Goal: Complete application form

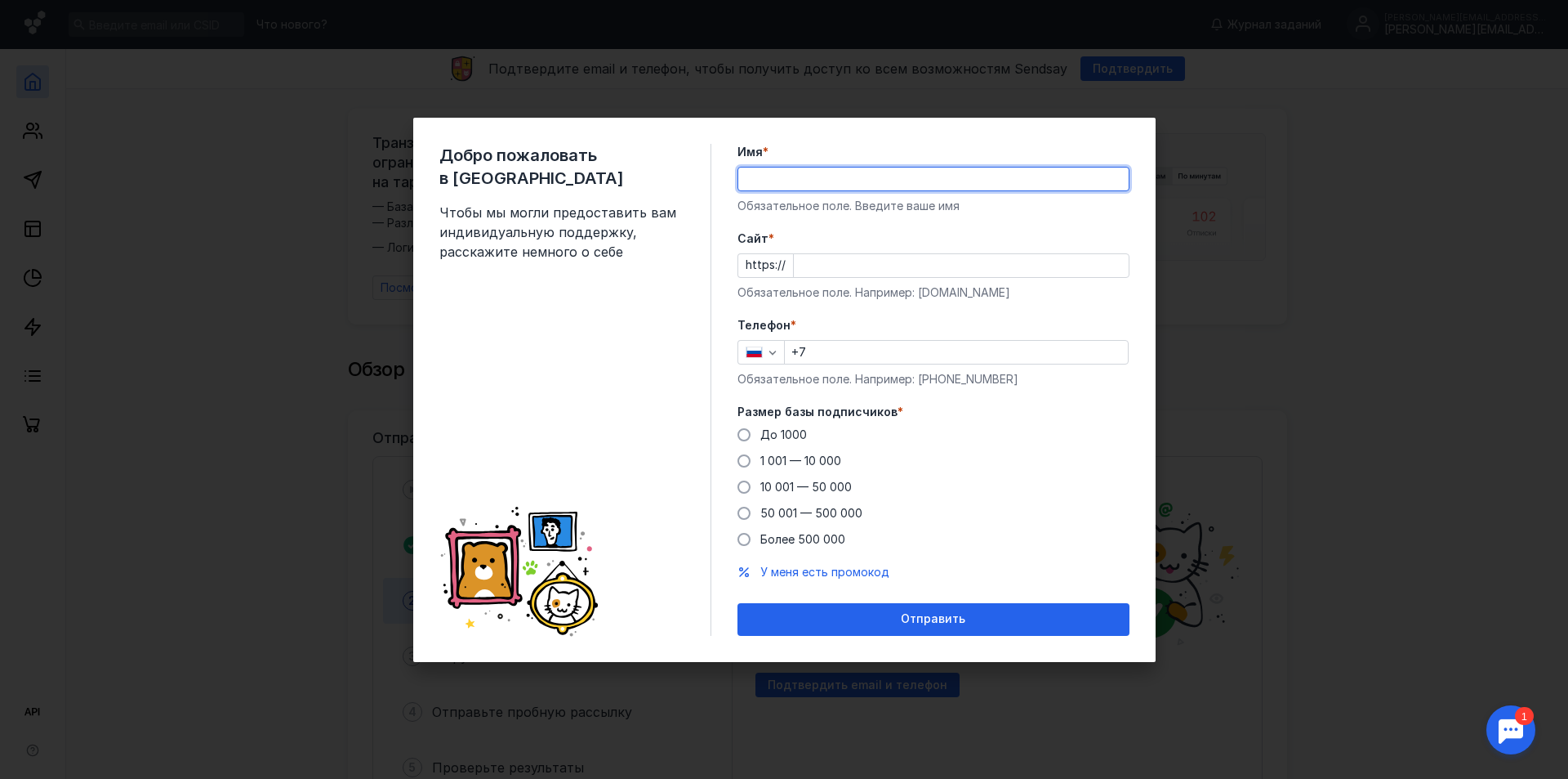
click at [769, 179] on input "Имя *" at bounding box center [933, 178] width 390 height 23
type input "[PERSON_NAME]"
click at [828, 272] on input "Cайт *" at bounding box center [961, 266] width 335 height 23
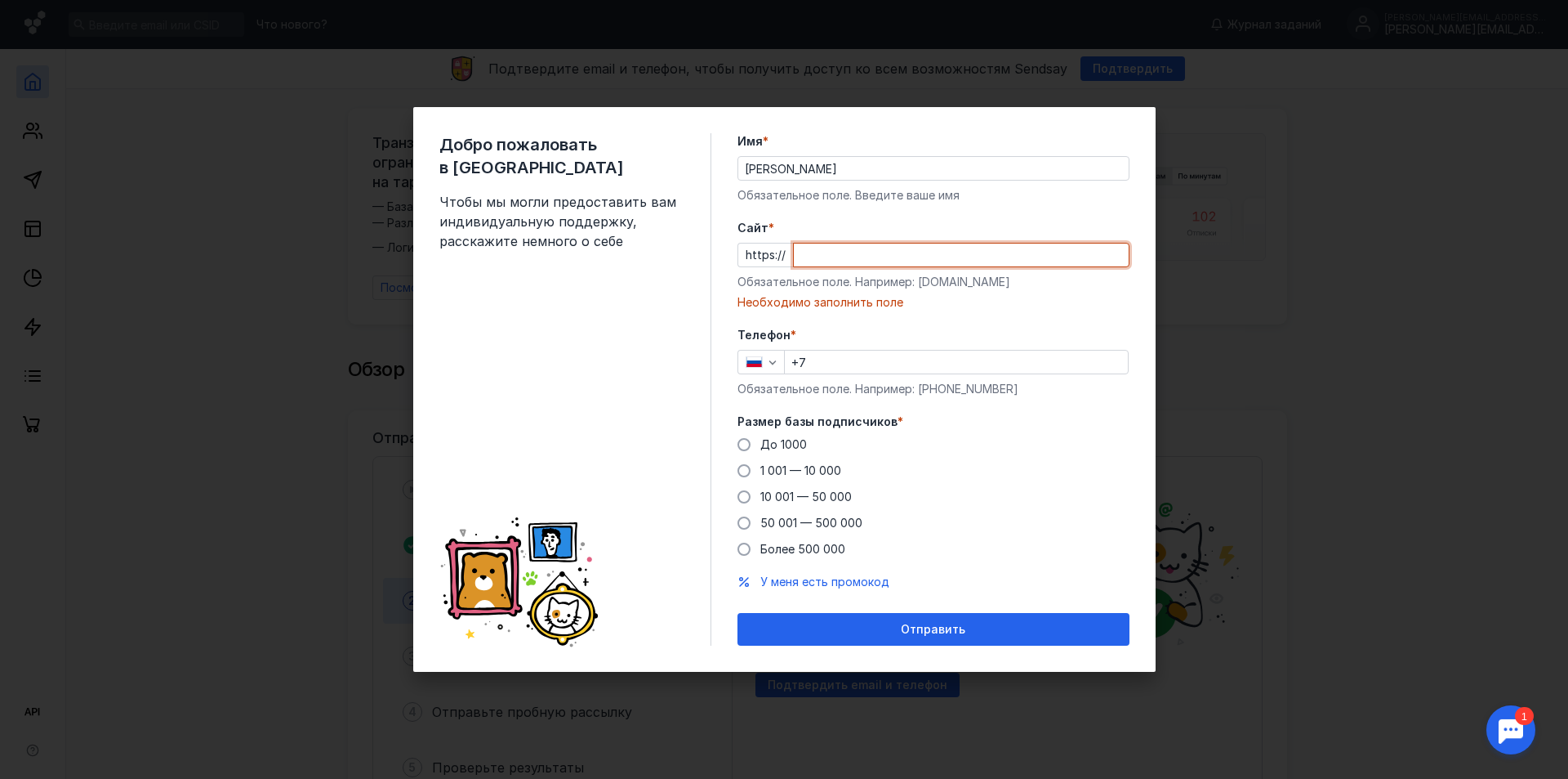
paste input "[DOMAIN_NAME]"
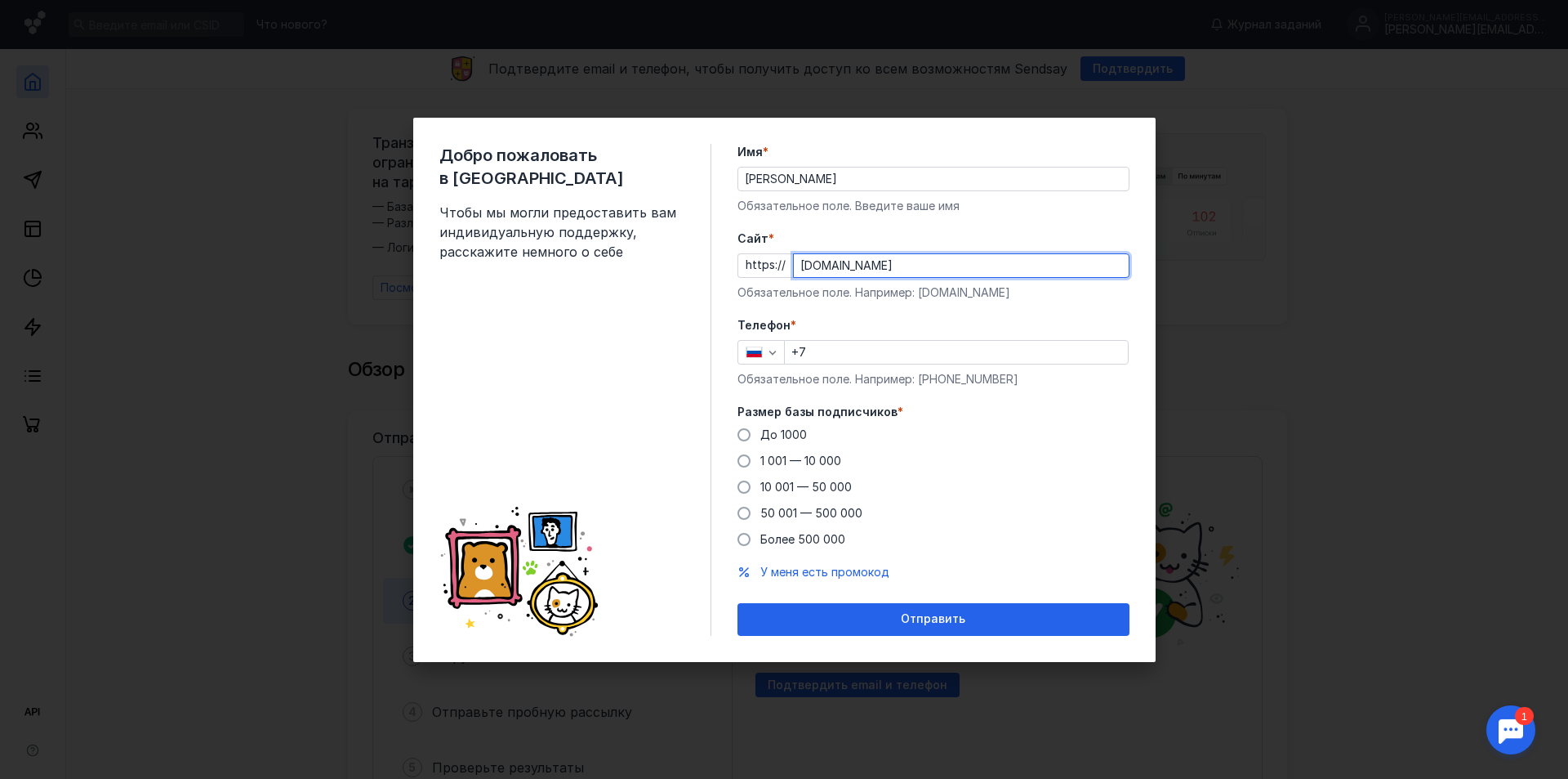
type input "[DOMAIN_NAME]"
click at [868, 308] on form "Имя * [PERSON_NAME] поле. Введите ваше имя [PERSON_NAME] * https:// [DOMAIN_NAM…" at bounding box center [933, 390] width 392 height 491
click at [814, 347] on input "+7" at bounding box center [956, 352] width 343 height 23
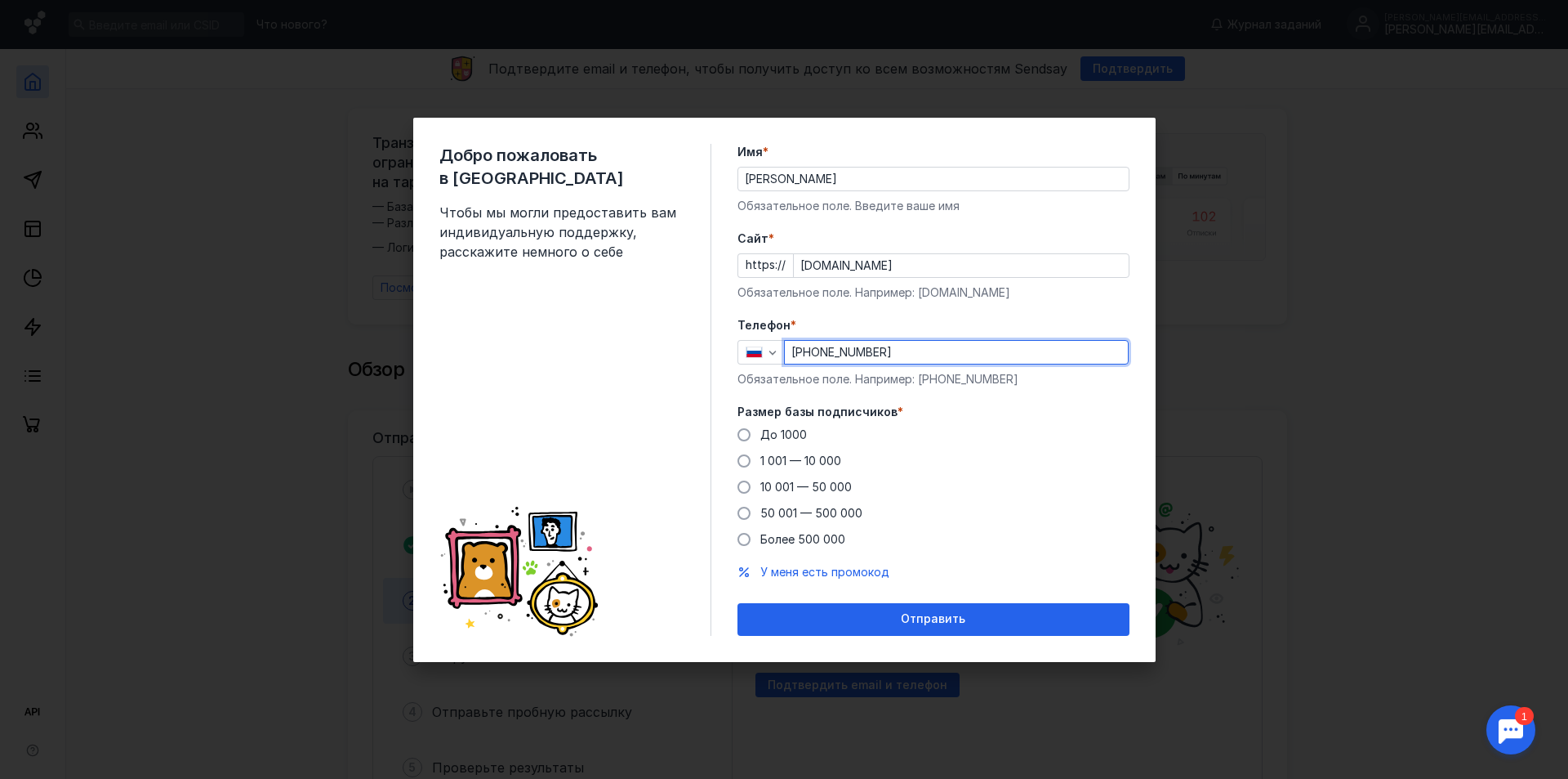
drag, startPoint x: 915, startPoint y: 353, endPoint x: 889, endPoint y: 353, distance: 26.0
click at [889, 353] on input "[PHONE_NUMBER]" at bounding box center [956, 352] width 343 height 23
type input "[PHONE_NUMBER]"
click at [946, 439] on div "До [DATE] 1 001 — 10 000 10 001 — 50 000 50 001 — 500 000 Более 500 000" at bounding box center [933, 487] width 392 height 121
click at [746, 433] on span at bounding box center [744, 434] width 13 height 13
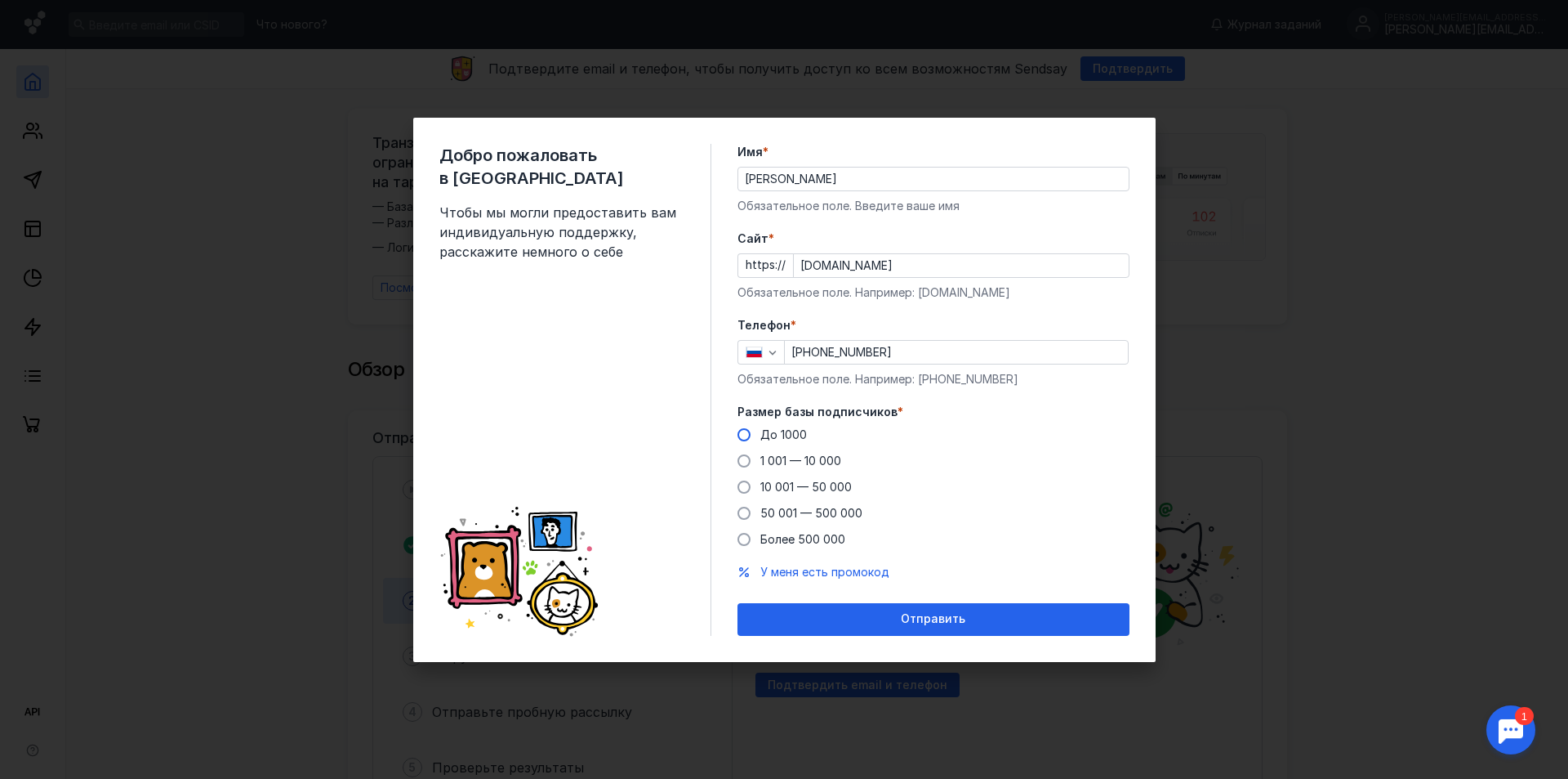
click at [0, 0] on input "До 1000" at bounding box center [0, 0] width 0 height 0
click at [742, 459] on span at bounding box center [744, 461] width 13 height 13
click at [0, 0] on input "1 001 — 10 000" at bounding box center [0, 0] width 0 height 0
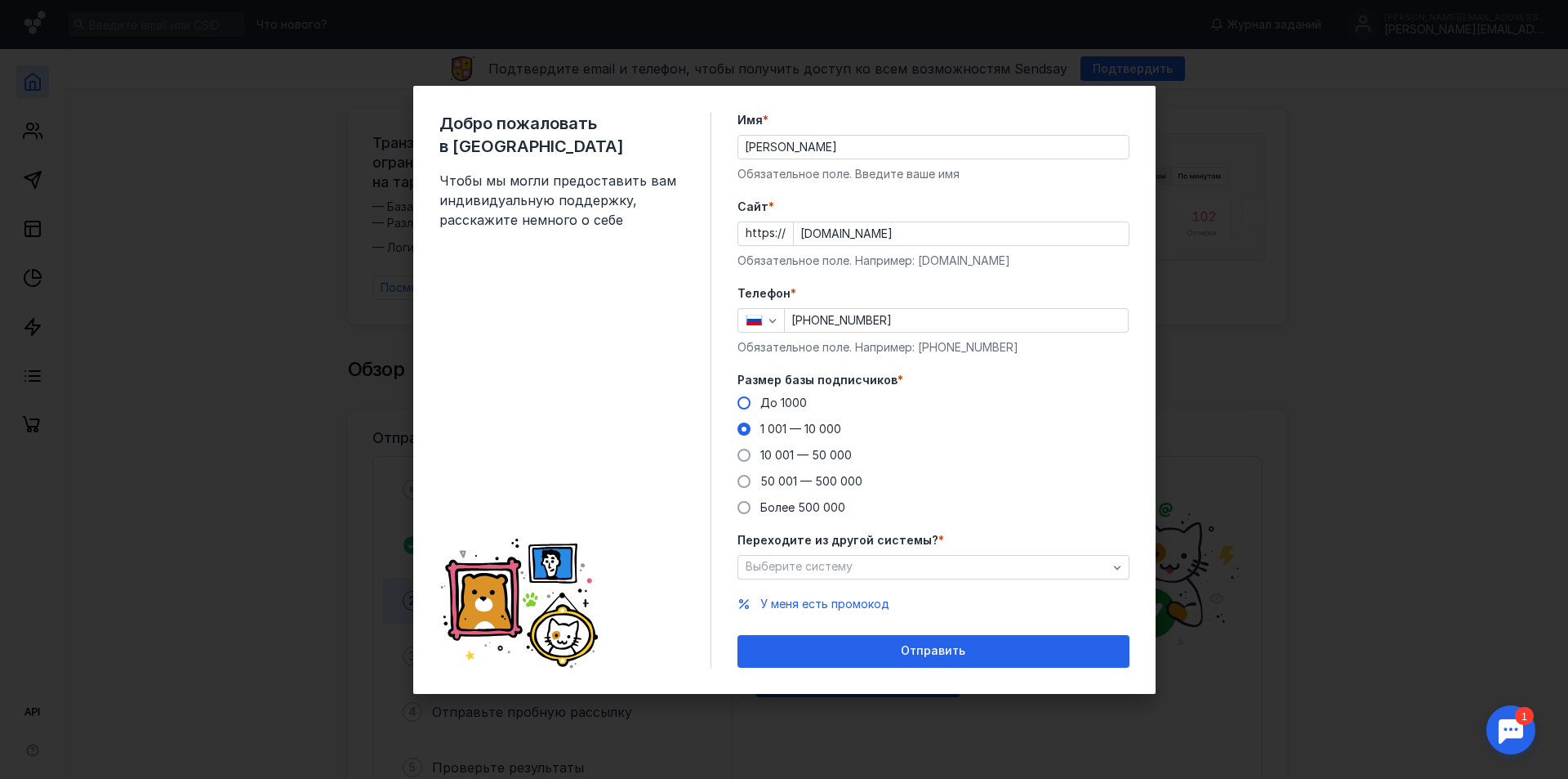
click at [748, 402] on span at bounding box center [744, 403] width 13 height 13
click at [0, 0] on input "До 1000" at bounding box center [0, 0] width 0 height 0
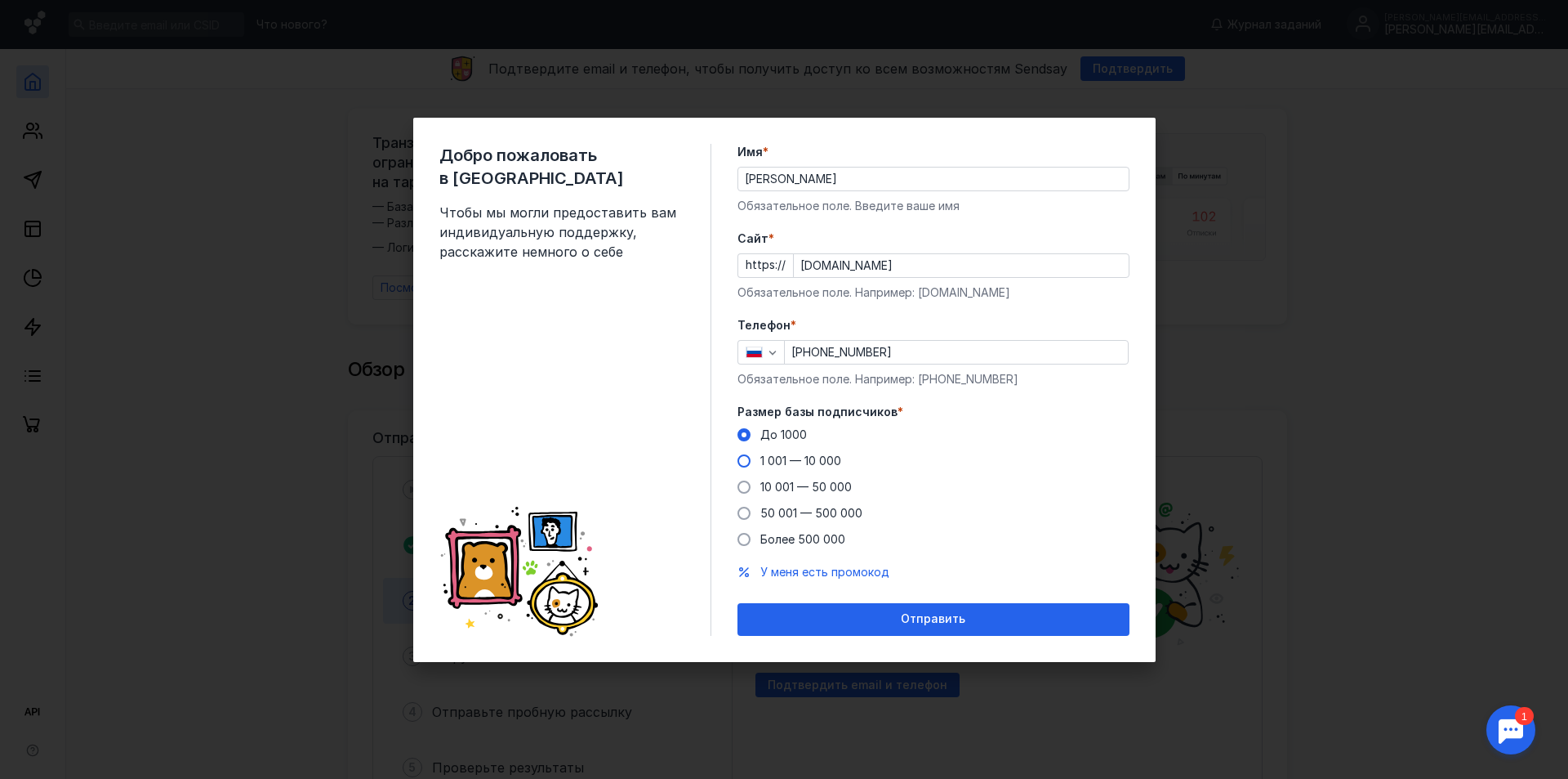
click at [744, 457] on span at bounding box center [744, 461] width 13 height 13
click at [0, 0] on input "1 001 — 10 000" at bounding box center [0, 0] width 0 height 0
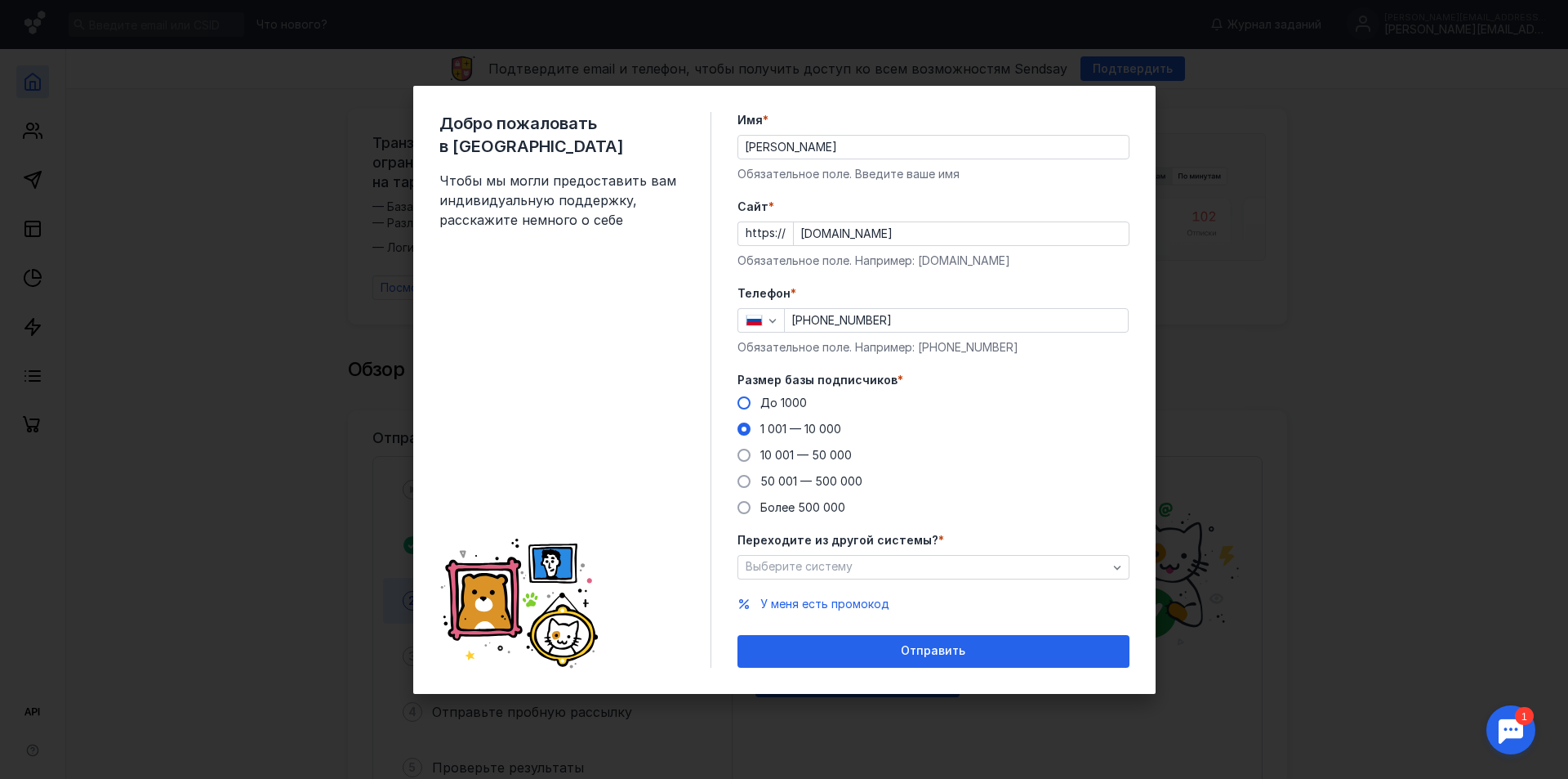
click at [745, 404] on span at bounding box center [744, 403] width 13 height 13
click at [0, 0] on input "До 1000" at bounding box center [0, 0] width 0 height 0
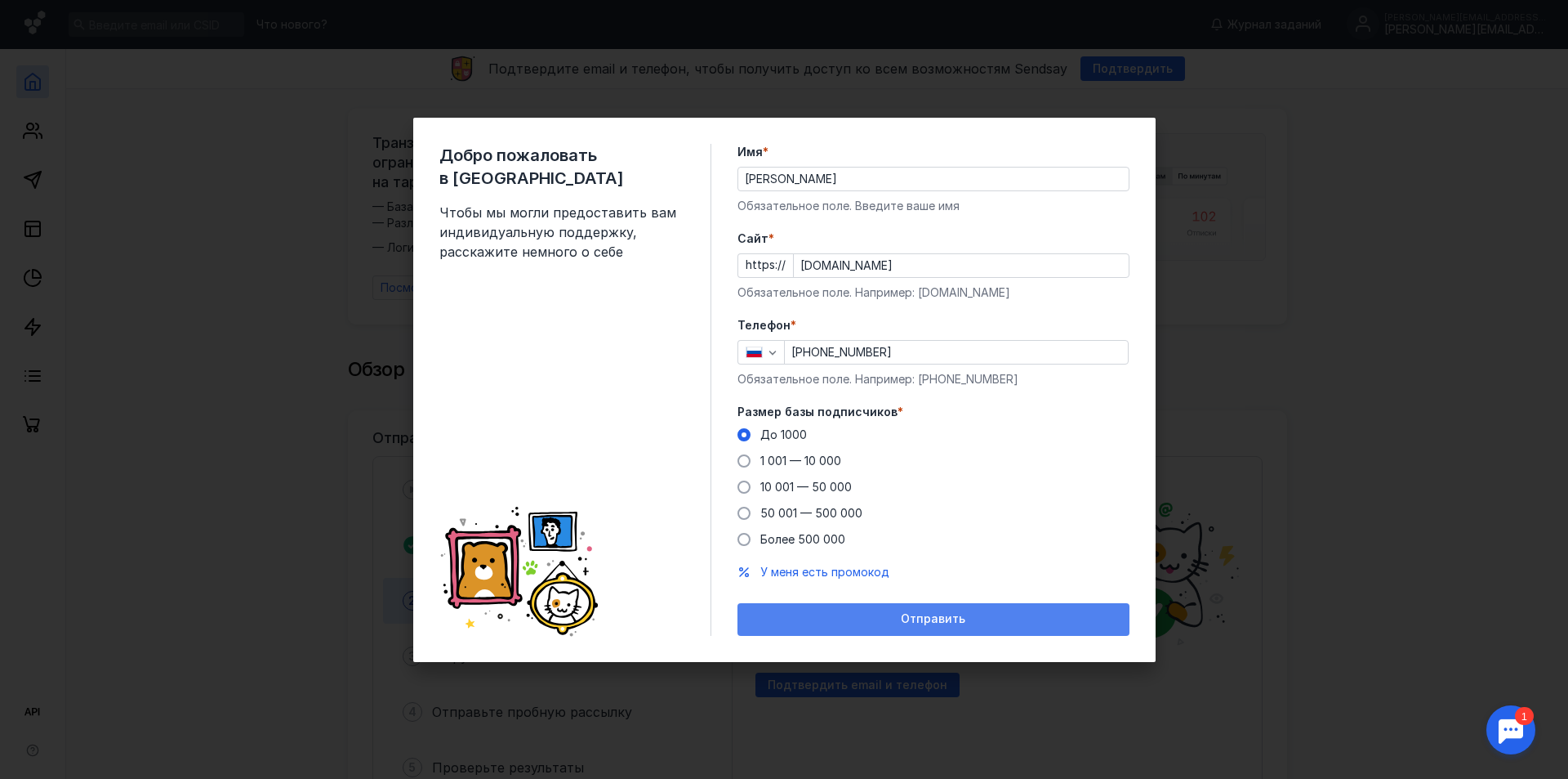
click at [924, 611] on div "Отправить" at bounding box center [933, 619] width 392 height 33
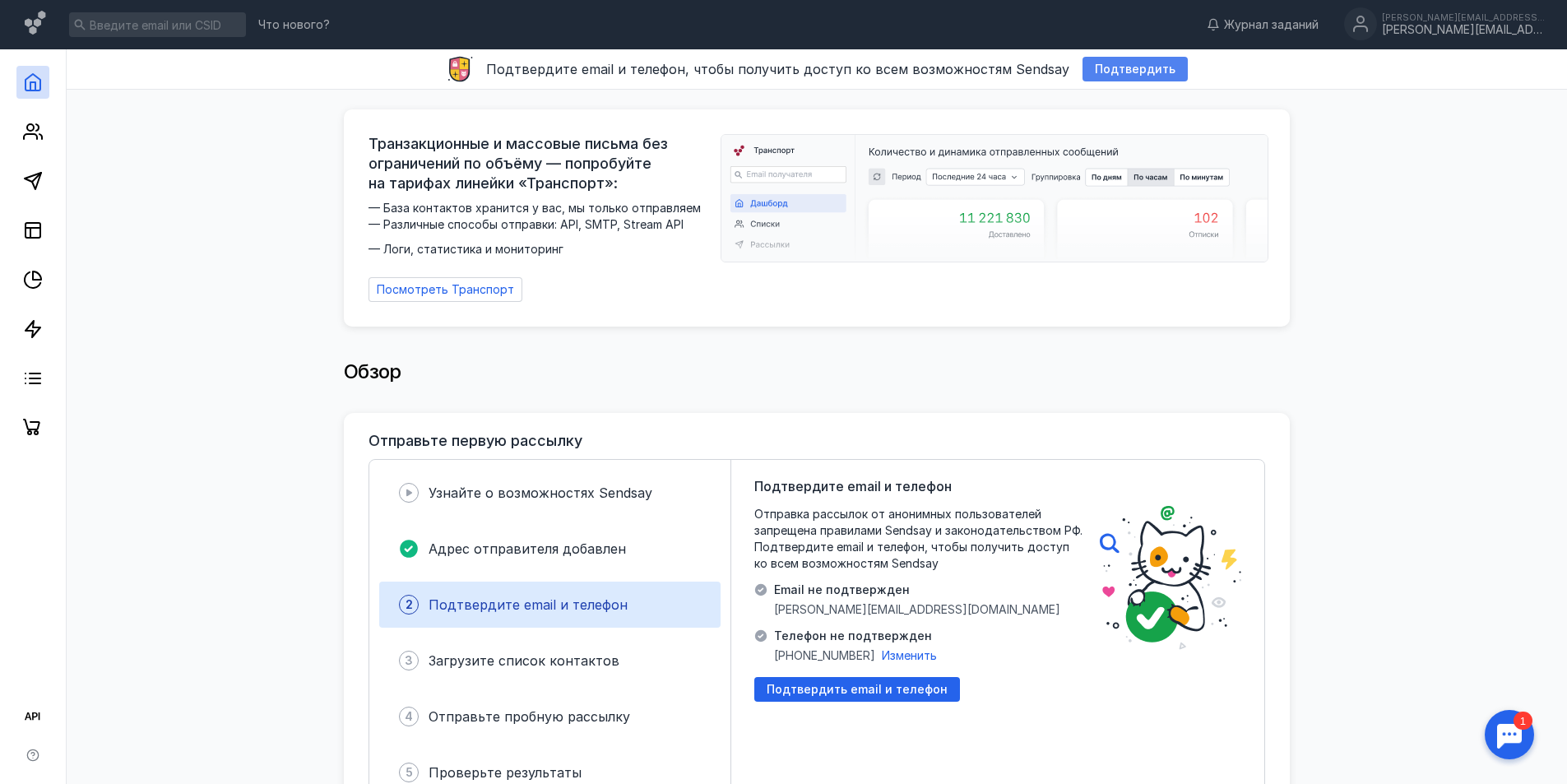
click at [1134, 67] on span "Подтвердить" at bounding box center [1135, 70] width 81 height 14
